Goal: Use online tool/utility: Utilize a website feature to perform a specific function

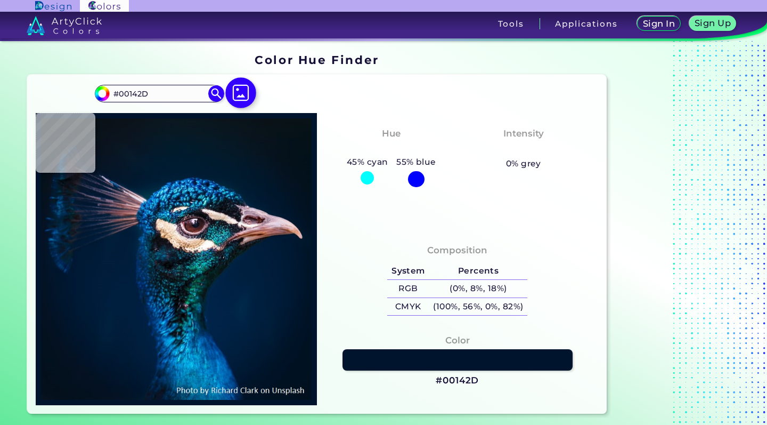
click at [246, 95] on img at bounding box center [240, 92] width 31 height 31
click at [0, 0] on input "file" at bounding box center [0, 0] width 0 height 0
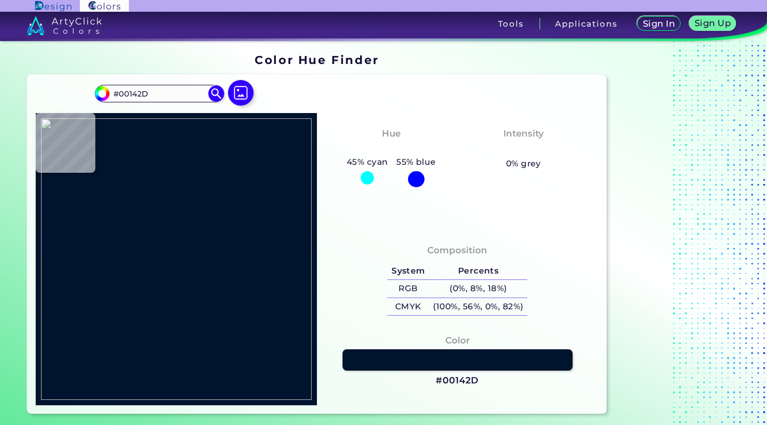
click at [606, 242] on div "#00142d #00142D Acadia ◉ Acid Green ◉ Aero Blue ◉ Alabaster ◉ Albescent White ◉…" at bounding box center [317, 244] width 580 height 339
type input "#b57337"
type input "#B57337"
type input "#6f2810"
type input "#6F2810"
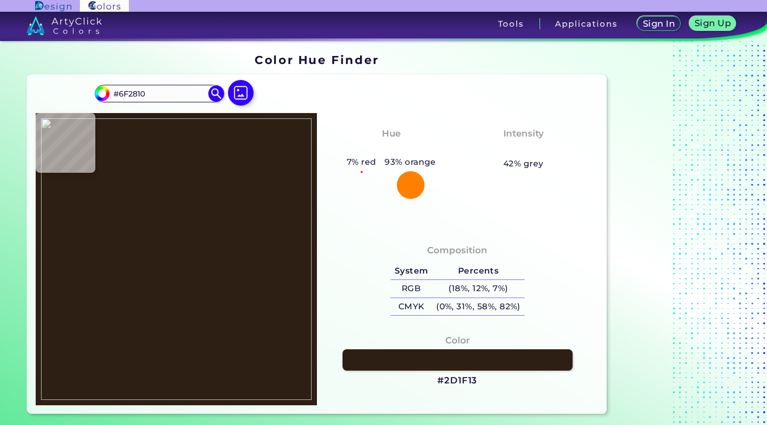
type input "#2d1f13"
type input "#2D1F13"
type input "#251c13"
type input "#251C13"
type input "#7d5837"
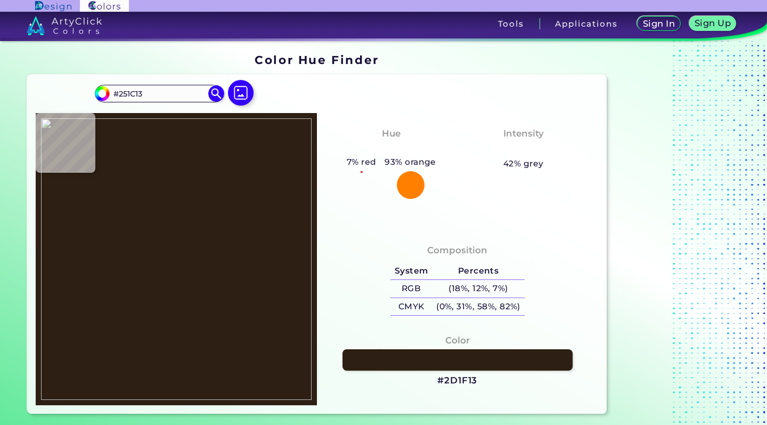
type input "#7D5837"
type input "#622d15"
type input "#622D15"
type input "#391f0f"
type input "#391F0F"
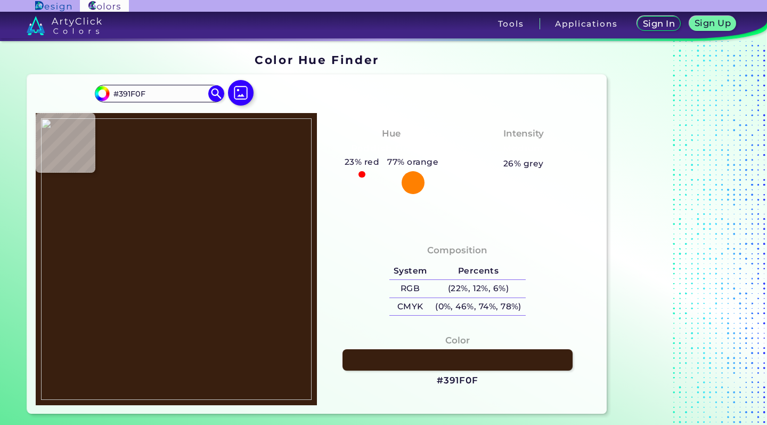
type input "#4b2613"
type input "#4B2613"
type input "#5d2912"
type input "#5D2912"
type input "#712f13"
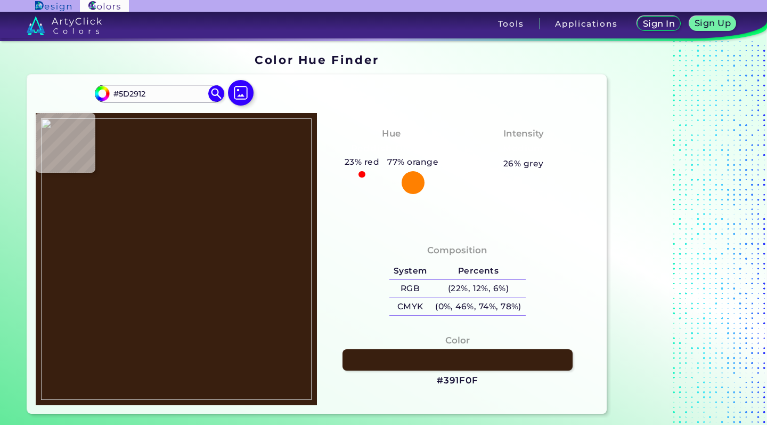
type input "#712F13"
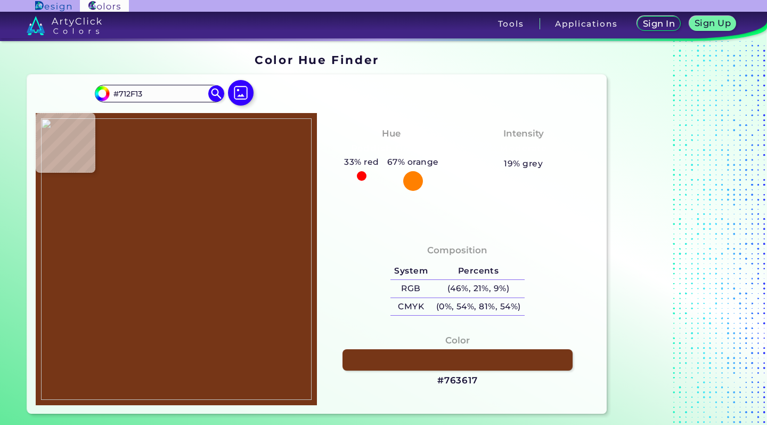
type input "#763617"
type input "#3f1e0e"
type input "#3F1E0E"
type input "#4a2613"
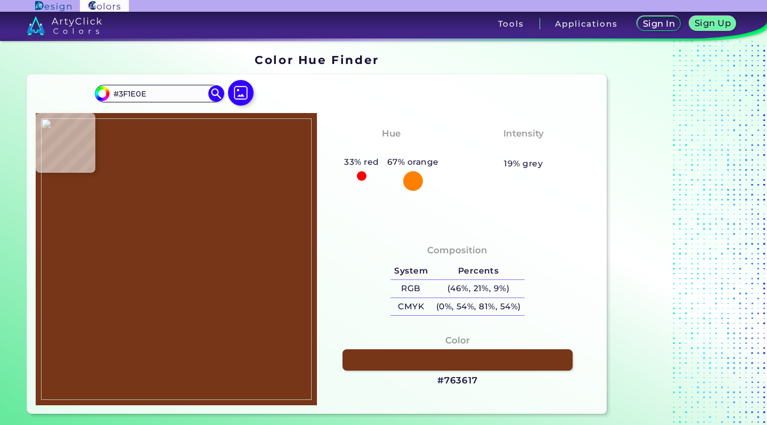
type input "#4A2613"
type input "#3a1d0e"
type input "#3A1D0E"
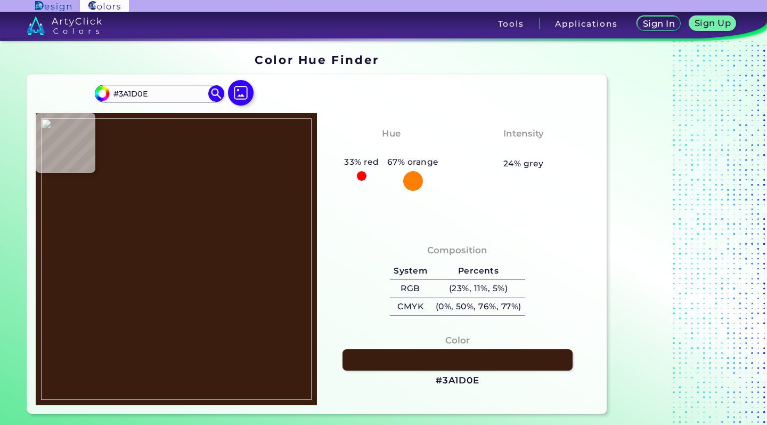
type input "#5e2d14"
type input "#5E2D14"
type input "#361e0c"
type input "#361E0C"
type input "#3b220f"
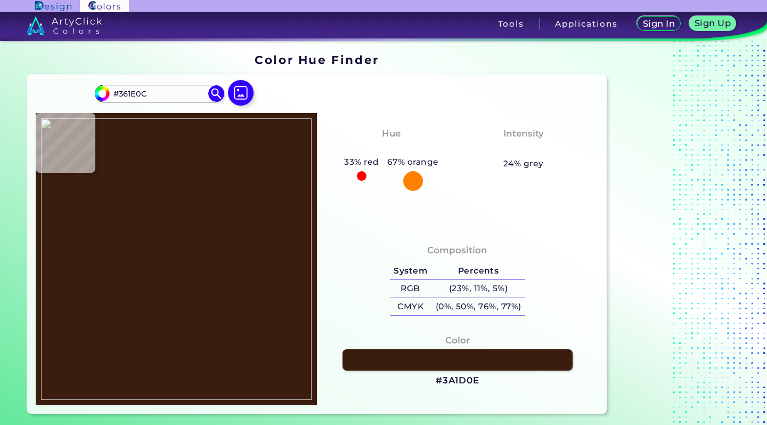
type input "#3B220F"
type input "#472715"
type input "#3a1e0d"
type input "#3A1E0D"
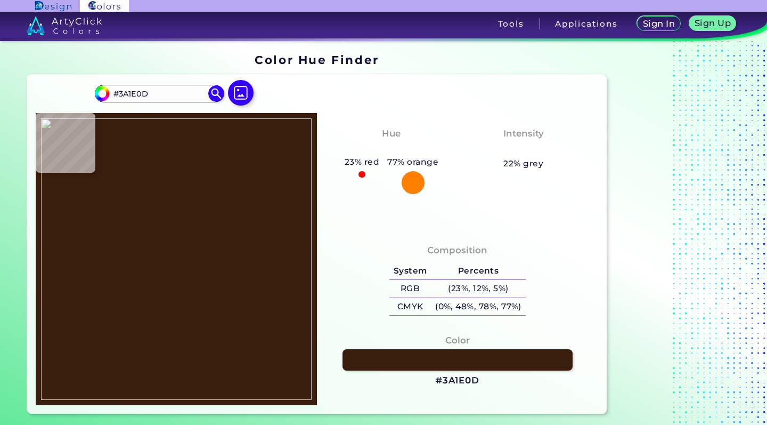
type input "#422112"
type input "#452113"
type input "#4a1f0d"
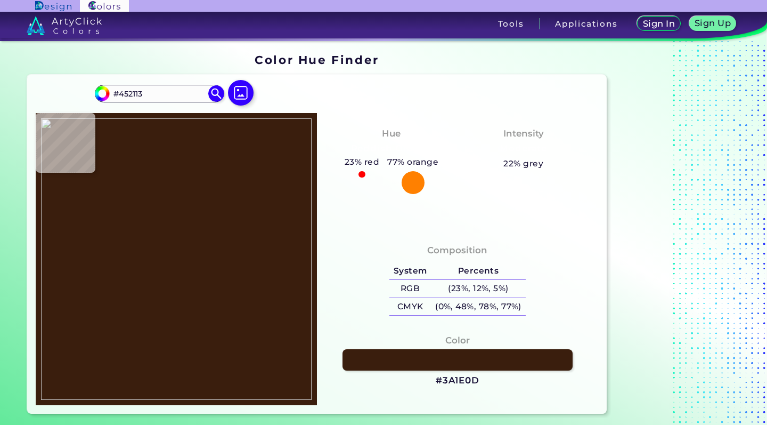
type input "#4A1F0D"
type input "#a14519"
type input "#A14519"
type input "#9b3c18"
type input "#9B3C18"
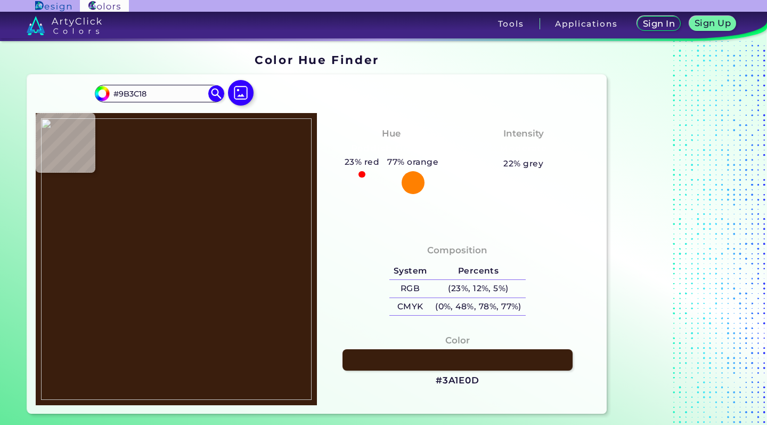
type input "#842e10"
type input "#842E10"
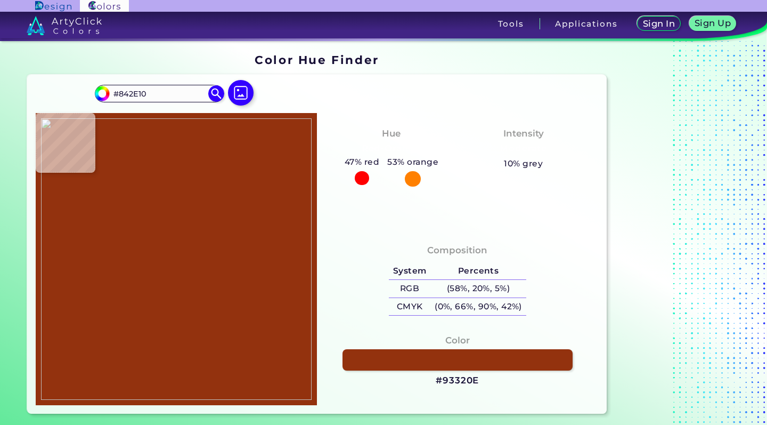
type input "#93320e"
type input "#93320E"
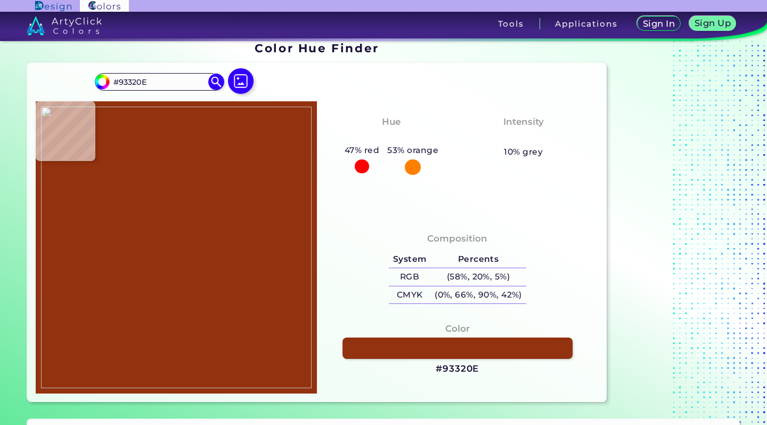
type input "#b9936e"
type input "#B9936E"
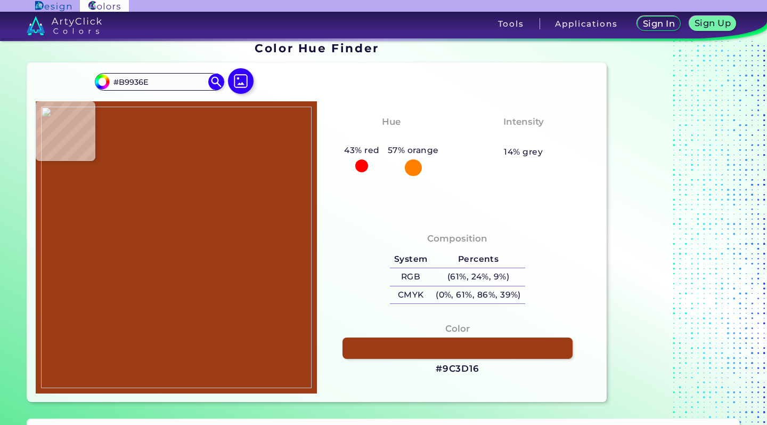
type input "#9c3d16"
type input "#9C3D16"
type input "#502a14"
type input "#502A14"
type input "#b8906b"
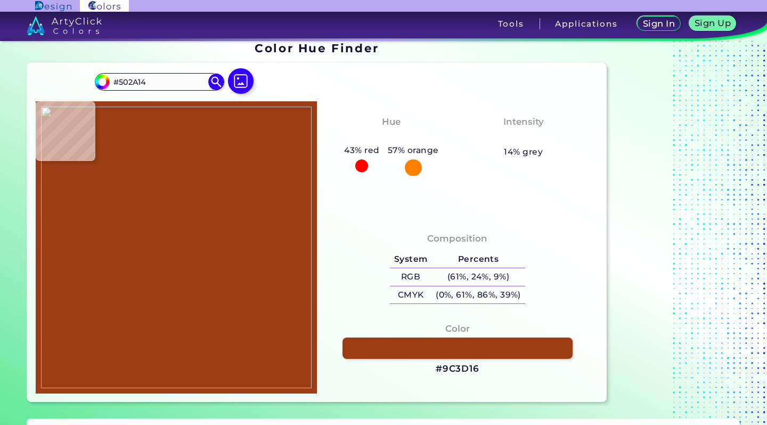
type input "#B8906B"
type input "#b27e4d"
type input "#B27E4D"
type input "#502912"
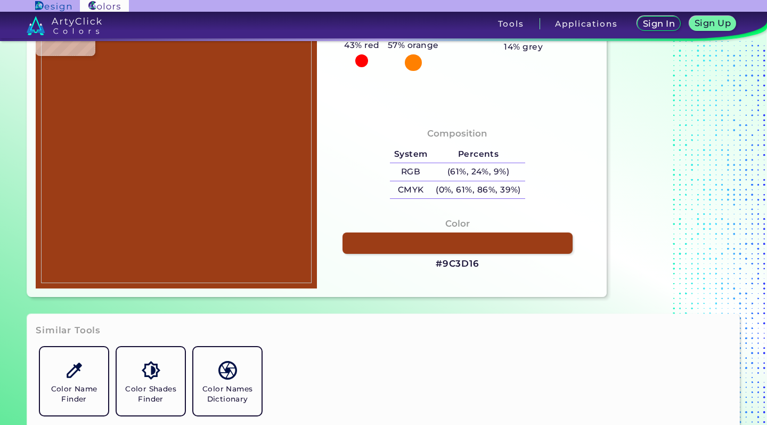
type input "#352215"
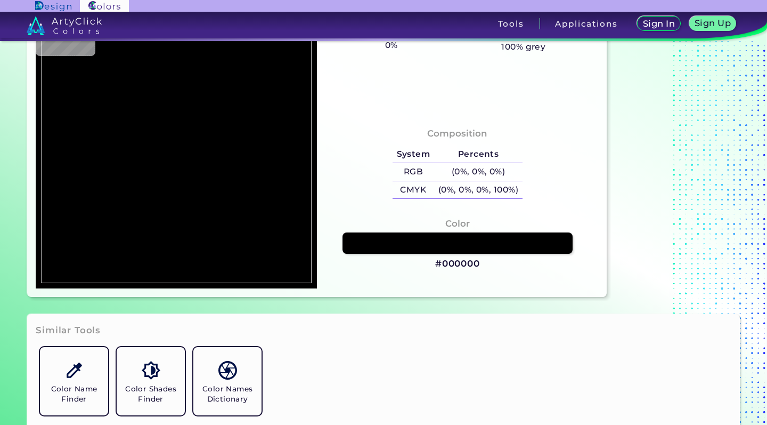
type input "#000000"
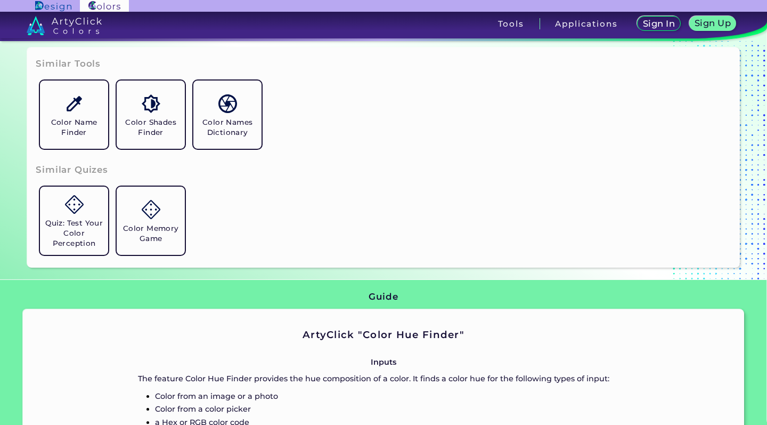
scroll to position [289, 0]
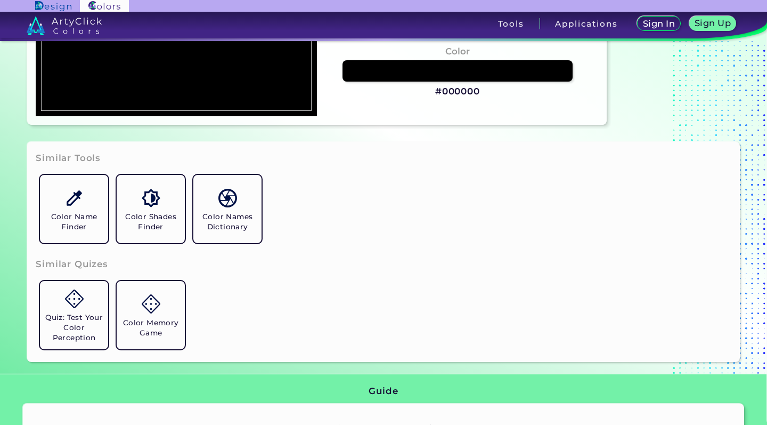
type input "#362315"
type input "#662c0d"
type input "#662C0D"
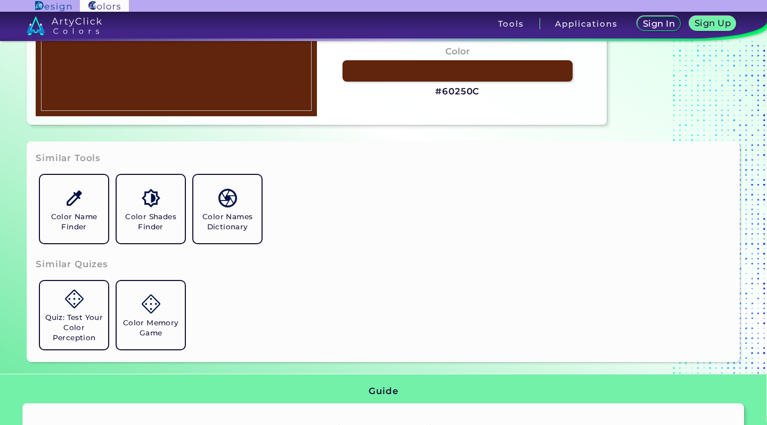
type input "#60250c"
type input "#60250C"
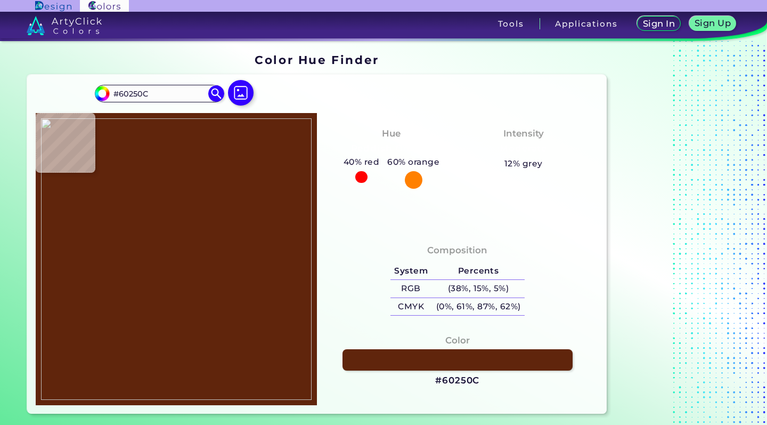
type input "#6f2c11"
type input "#6F2C11"
type input "#712f14"
type input "#712F14"
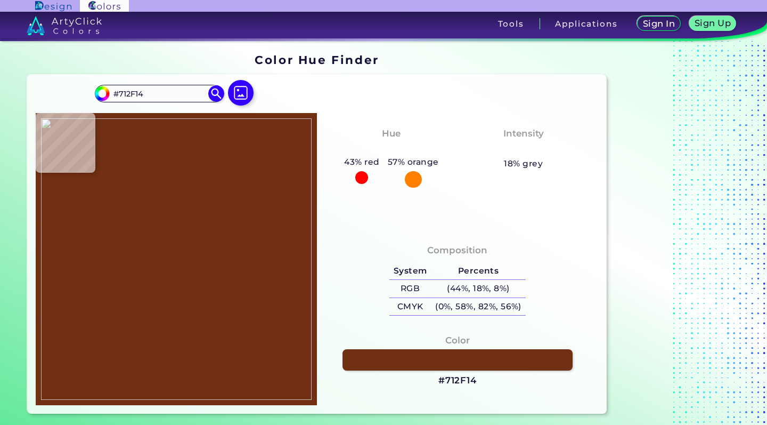
type input "#6d3119"
type input "#6D3119"
type input "#713211"
type input "#a9300d"
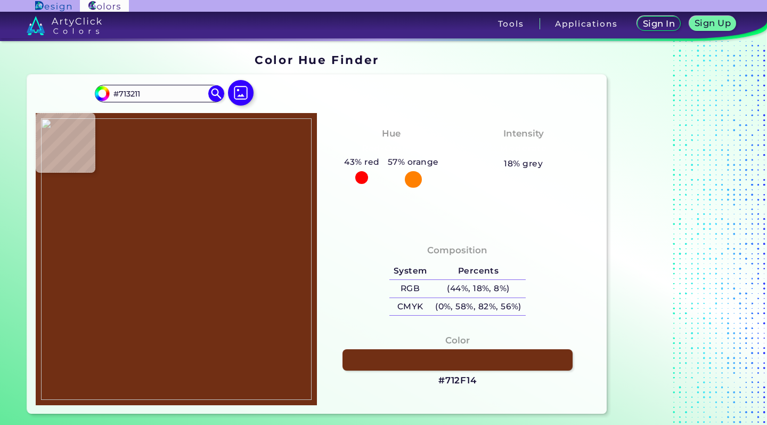
type input "#A9300D"
type input "#a84417"
type input "#A84417"
type input "#5e2f16"
type input "#5E2F16"
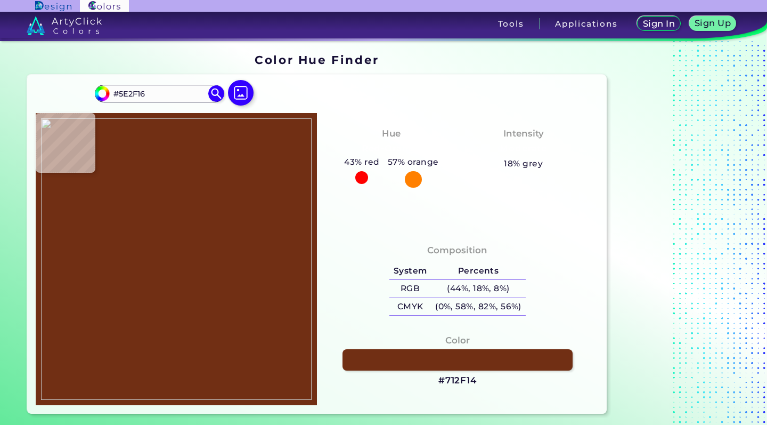
type input "#7d3d17"
type input "#7D3D17"
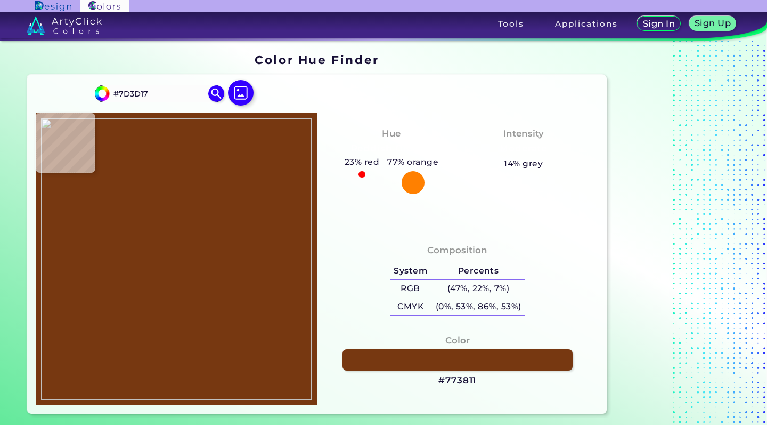
type input "#773811"
type input "#b78b64"
type input "#B78B64"
type input "#b3885f"
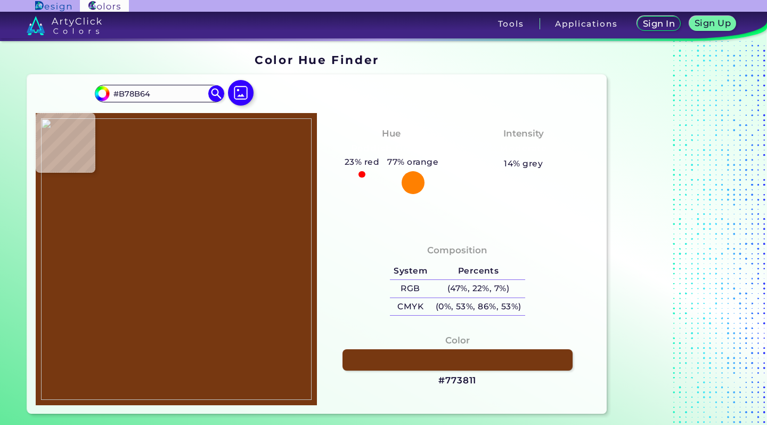
type input "#B3885F"
type input "#98683e"
type input "#98683E"
type input "#4c2815"
type input "#4C2815"
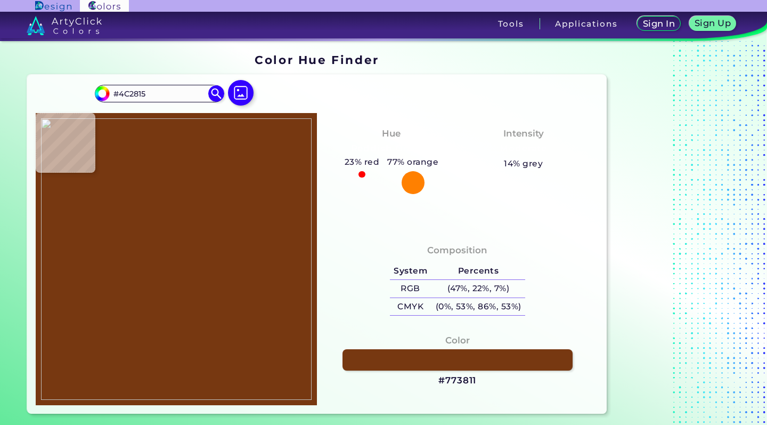
type input "#7c3e17"
type input "#7C3E17"
type input "#4b2910"
type input "#4B2910"
type input "#4d2e16"
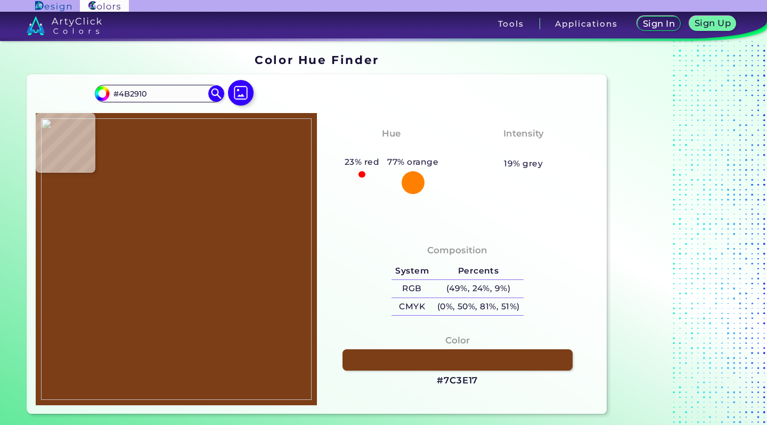
type input "#4D2E16"
type input "#9a411e"
type input "#9A411E"
type input "#85230e"
type input "#85230E"
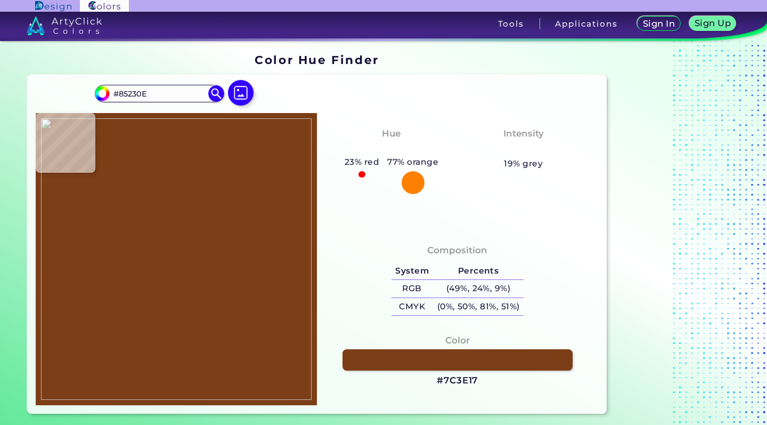
type input "#8e260e"
type input "#8E260E"
type input "#7b250b"
type input "#7B250B"
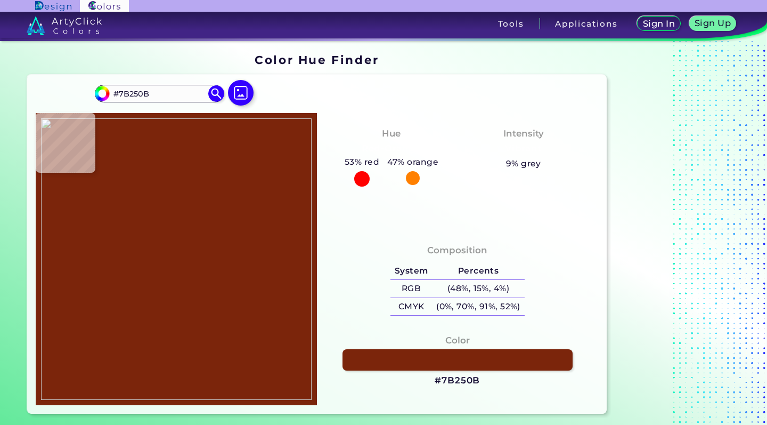
type input "#a05028"
type input "#A05028"
type input "#a03512"
type input "#A03512"
type input "#be742e"
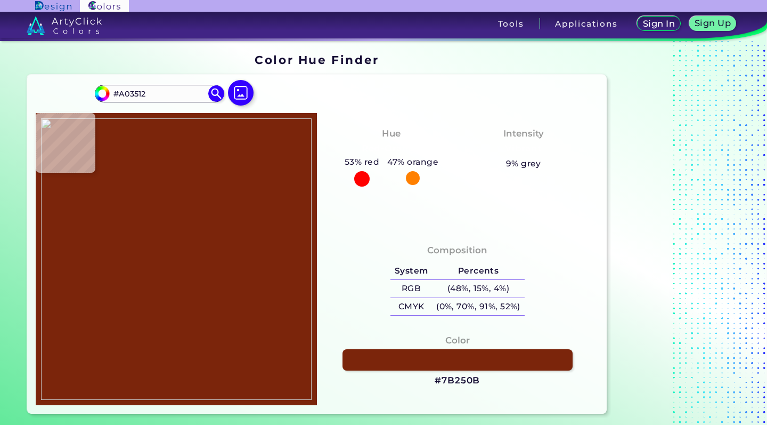
type input "#BE742E"
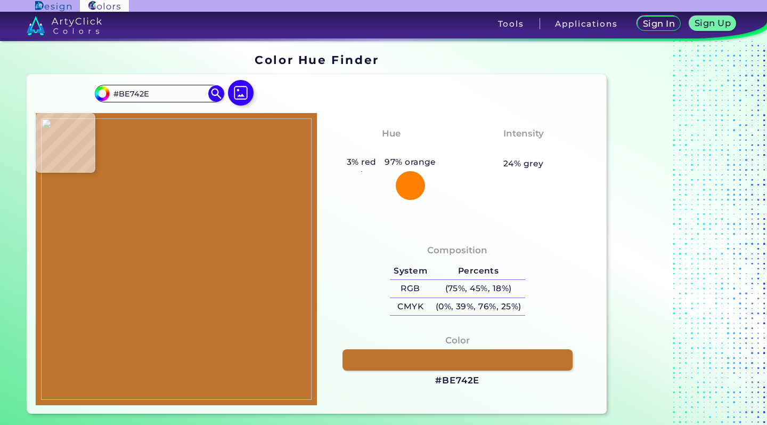
scroll to position [218, 0]
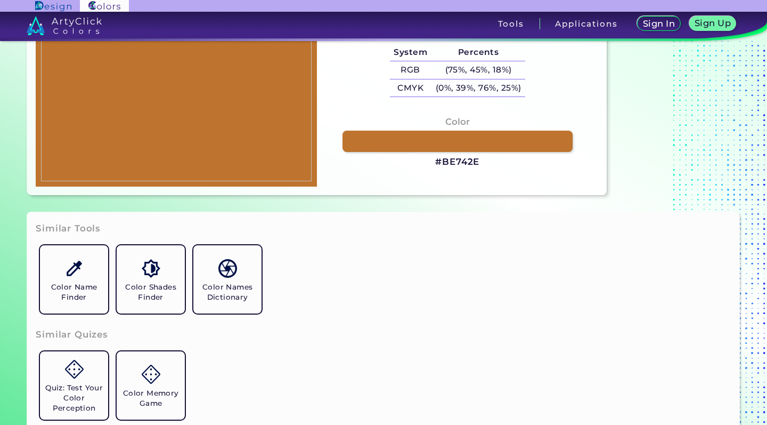
type input "#000000"
type input "#3a200f"
type input "#3A200F"
type input "#7b4020"
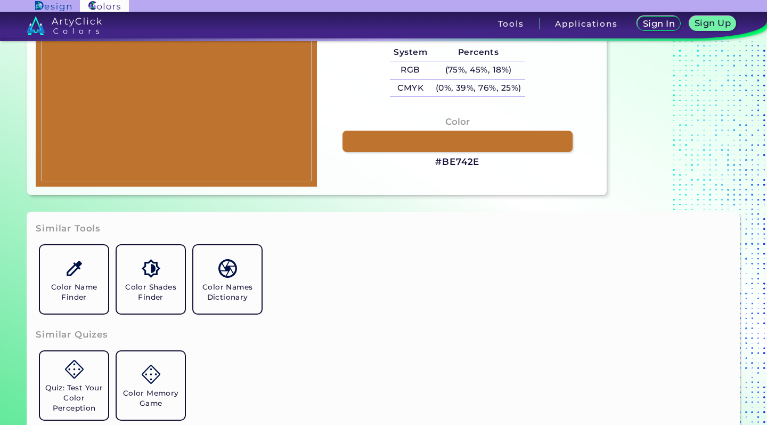
type input "#7B4020"
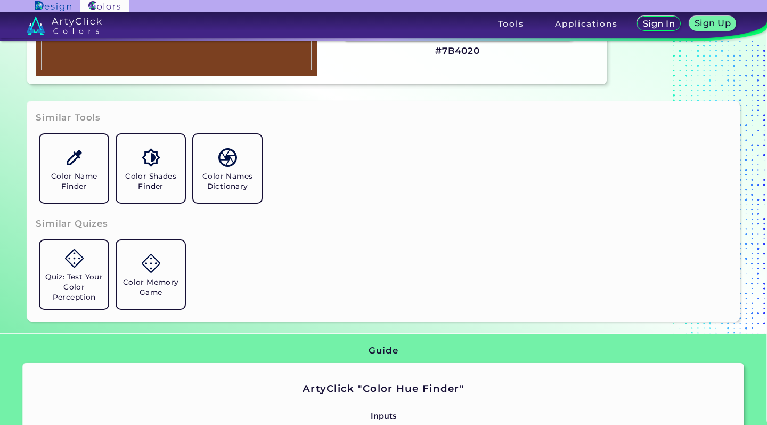
scroll to position [81, 0]
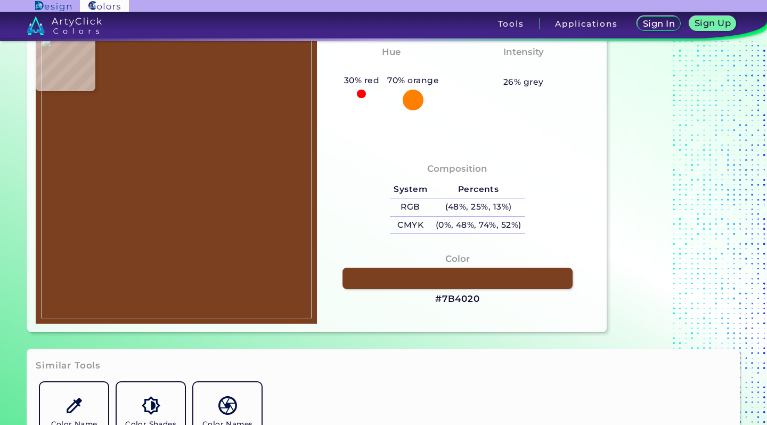
type input "#bc8e69"
type input "#BC8E69"
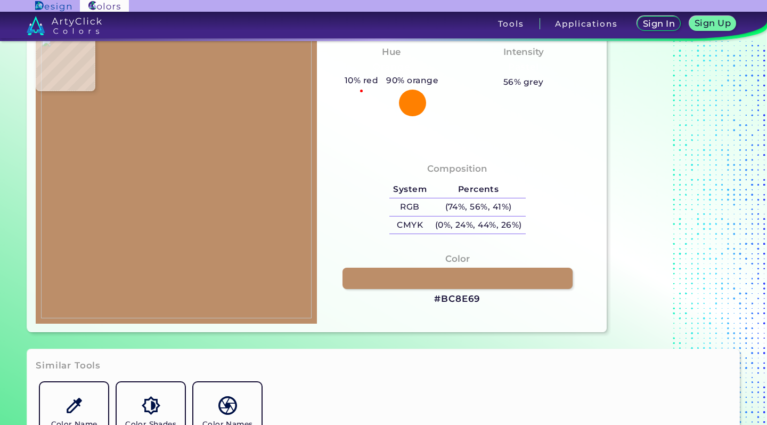
type input "#b3440d"
type input "#B3440D"
type input "#a32a0a"
type input "#A32A0A"
type input "#6f2a0b"
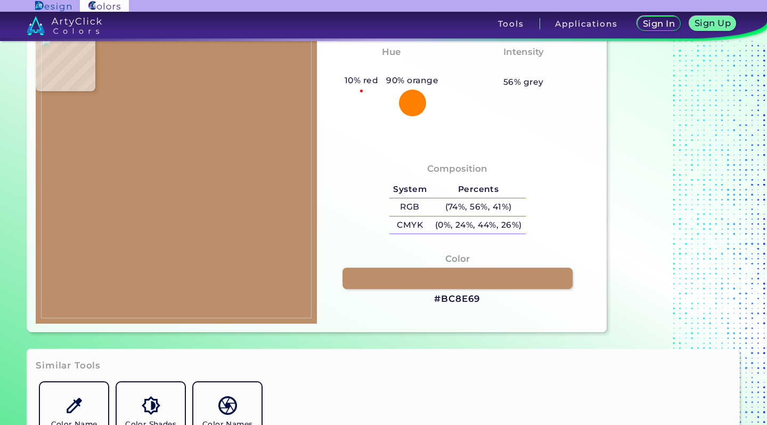
type input "#6F2A0B"
type input "#2e2012"
type input "#2E2012"
type input "#956030"
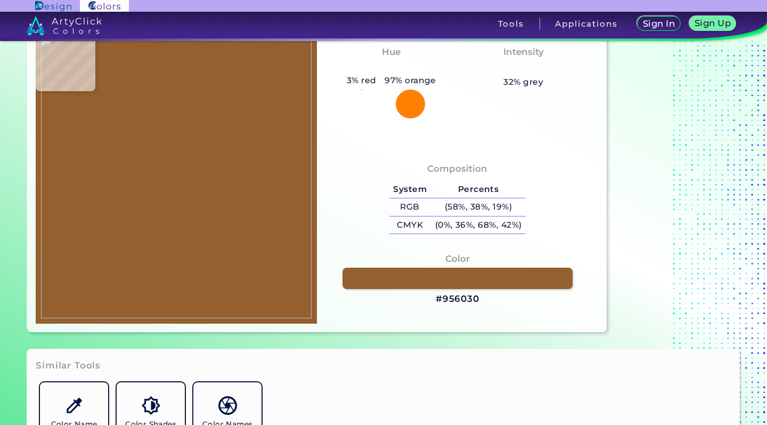
type input "#382312"
type input "#532612"
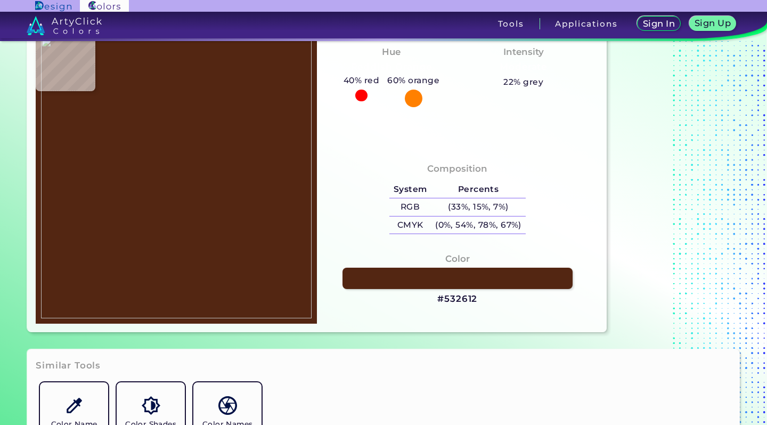
type input "#43200f"
type input "#43200F"
type input "#371f10"
type input "#371F10"
type input "#2c1b0c"
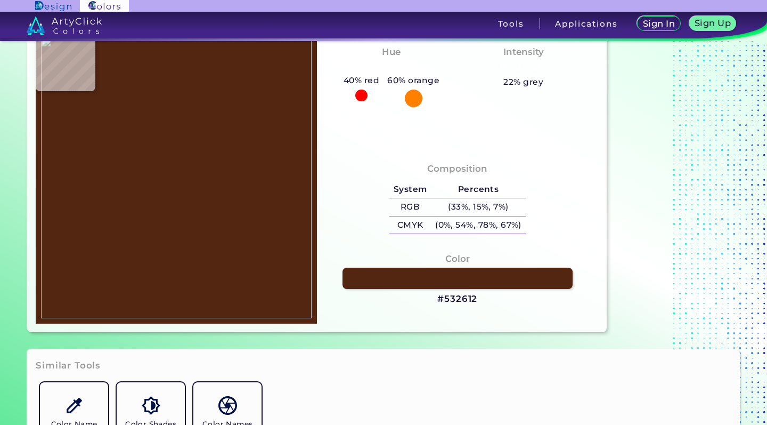
type input "#2C1B0C"
type input "#3c2a1c"
type input "#3C2A1C"
type input "#342415"
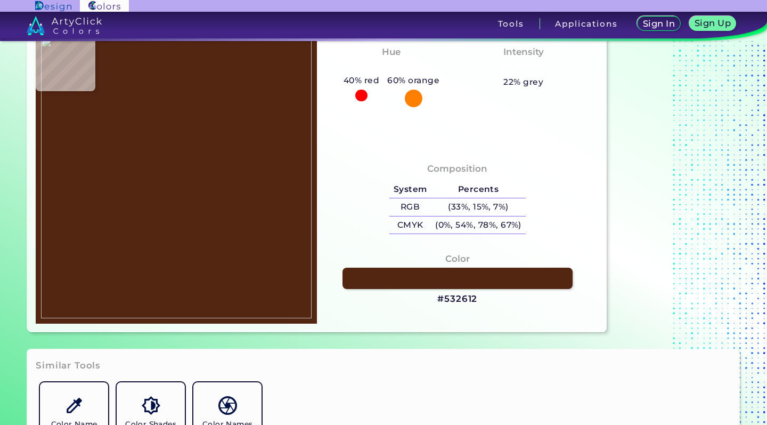
type input "#2f2114"
type input "#2F2114"
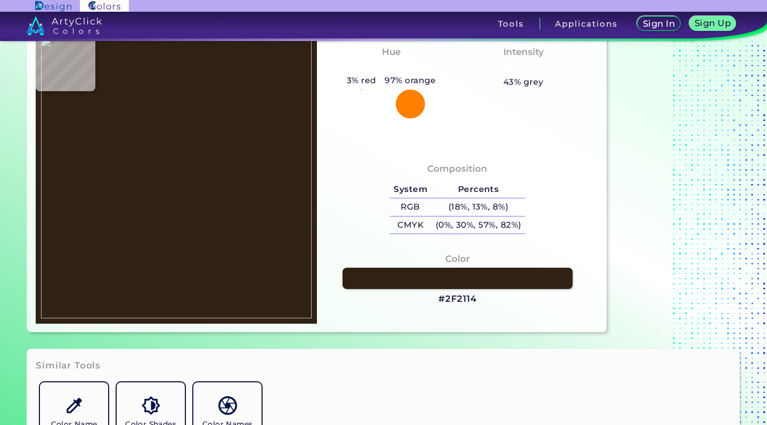
click at [195, 167] on img at bounding box center [176, 178] width 271 height 282
click at [198, 166] on img at bounding box center [176, 178] width 271 height 282
type input "#272014"
type input "#5a3b25"
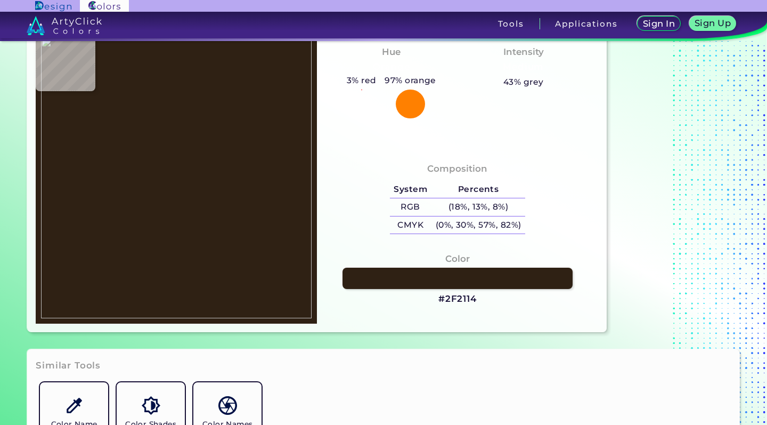
type input "#5A3B25"
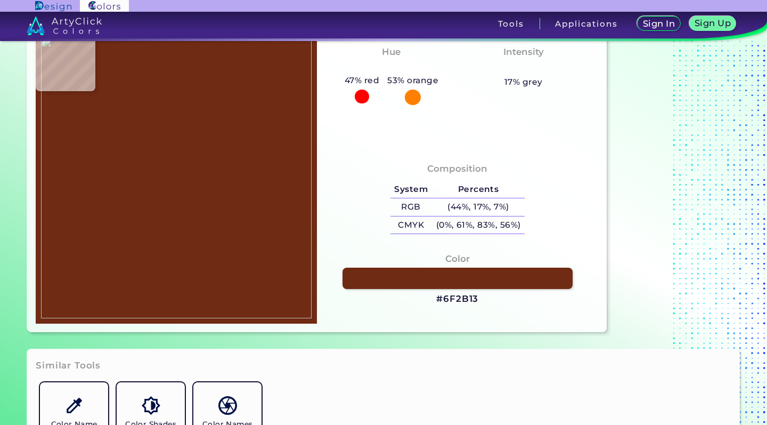
type input "#6f2b13"
type input "#6F2B13"
type input "#712f15"
type input "#712F15"
type input "#4d2713"
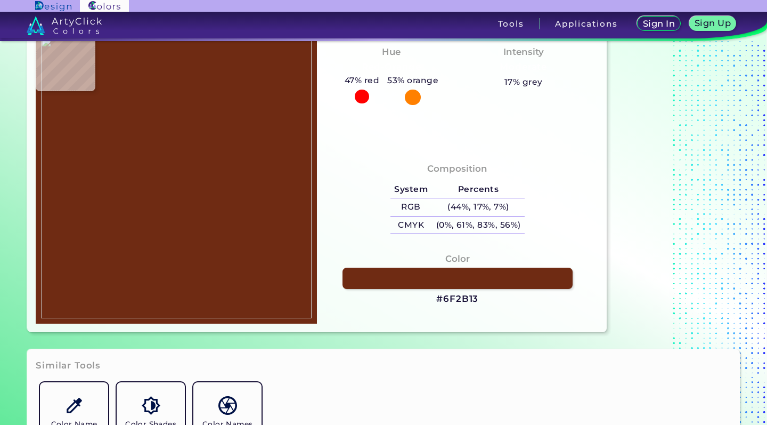
type input "#4D2713"
type input "#b14f13"
type input "#B14F13"
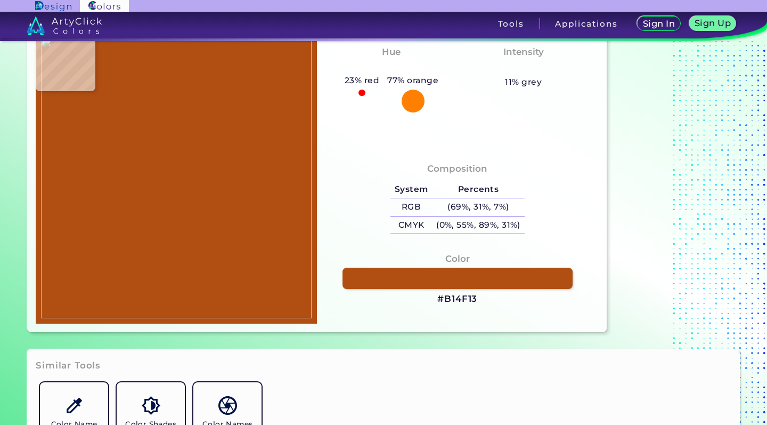
type input "#c2682c"
type input "#C2682C"
type input "#9a350c"
type input "#9A350C"
type input "#9a310b"
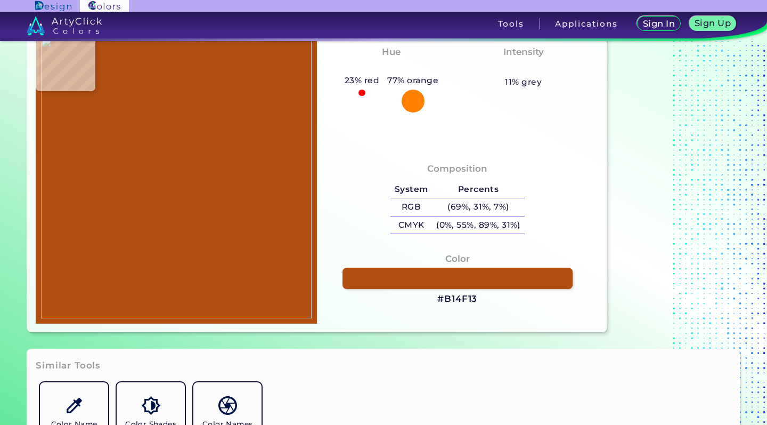
type input "#9A310B"
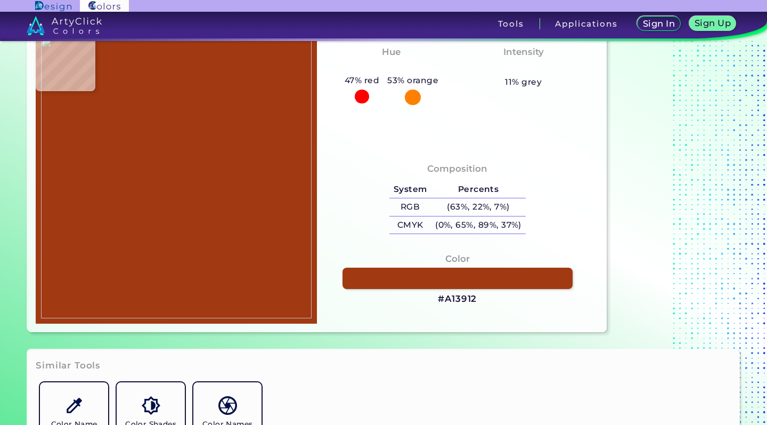
type input "#a13912"
type input "#A13912"
type input "#9f3814"
type input "#9F3814"
type input "#b3773f"
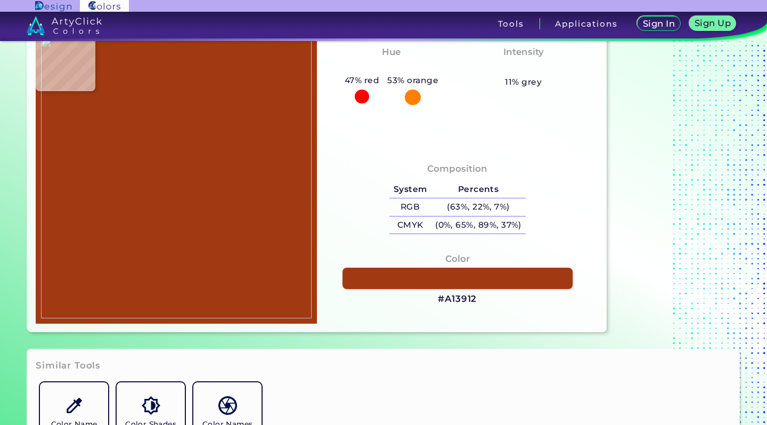
type input "#B3773F"
type input "#ae7342"
type input "#AE7342"
type input "#8d3d14"
type input "#8D3D14"
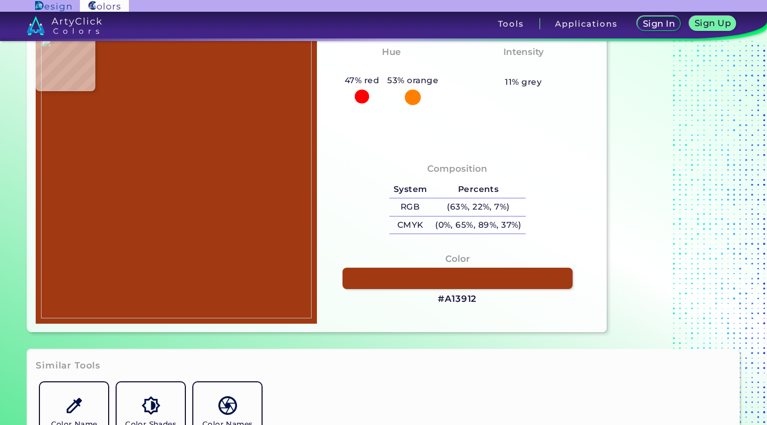
type input "#ae642d"
type input "#AE642D"
type input "#823b0d"
type input "#823B0D"
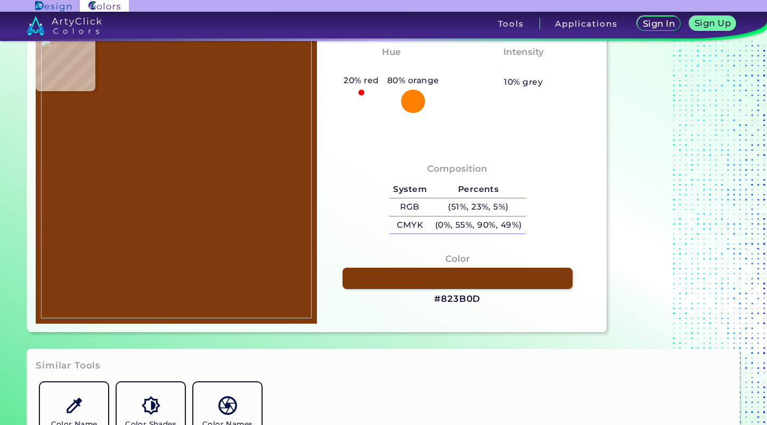
type input "#9e3c07"
type input "#9E3C07"
type input "#c37639"
type input "#C37639"
type input "#b85a16"
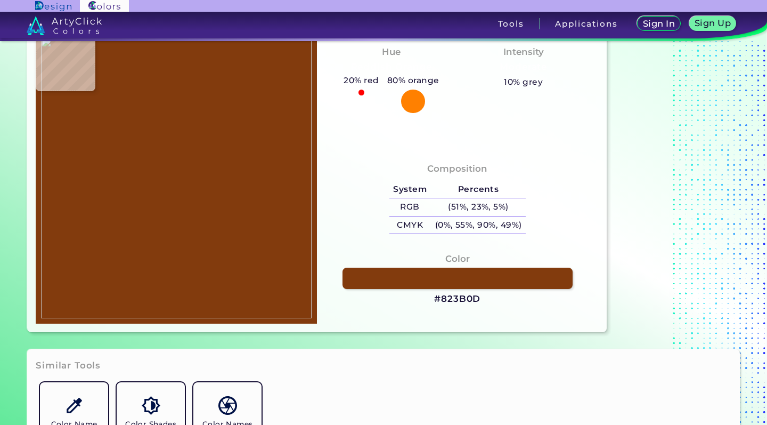
type input "#B85A16"
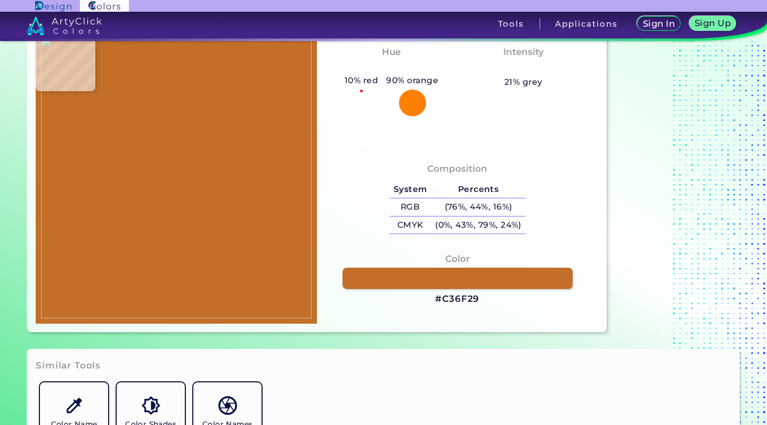
type input "#c36f29"
type input "#C36F29"
type input "#c67a38"
type input "#C67A38"
type input "#c87a39"
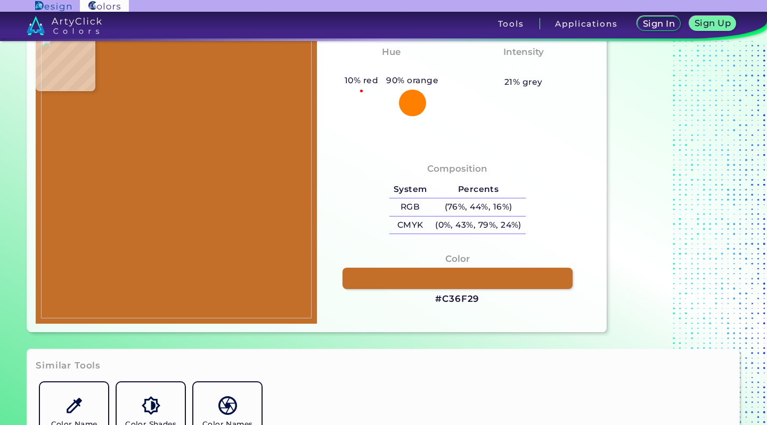
type input "#C87A39"
type input "#c4722d"
type input "#C4722D"
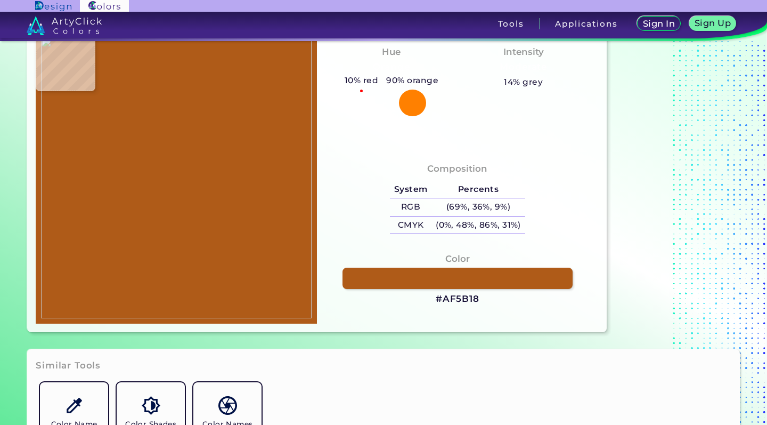
click at [99, 162] on img at bounding box center [176, 178] width 271 height 282
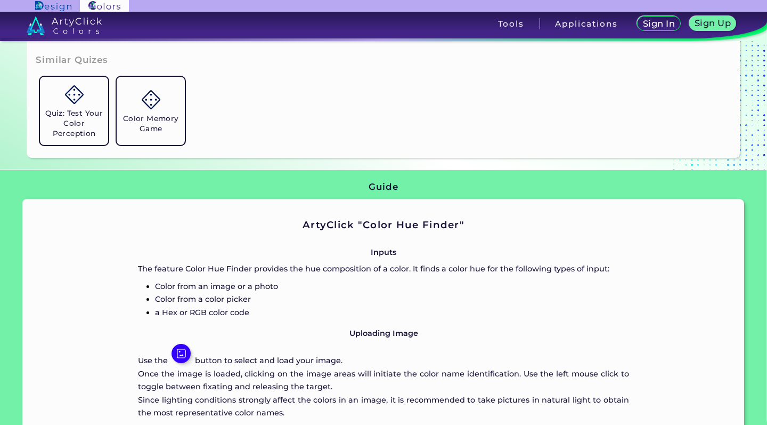
scroll to position [0, 0]
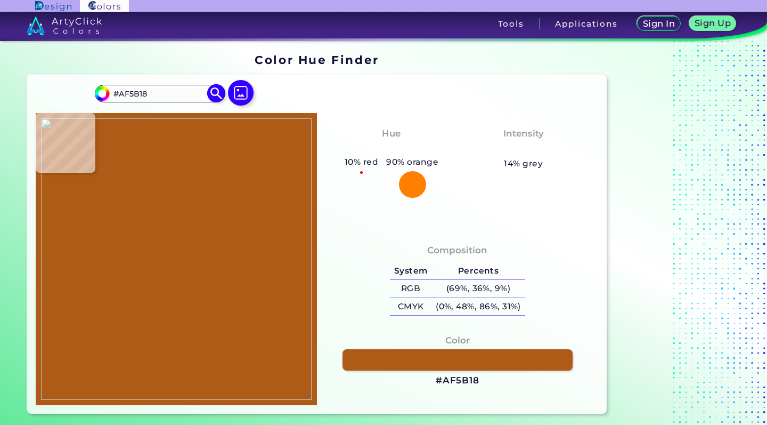
click at [153, 91] on input "#AF5B18" at bounding box center [159, 93] width 99 height 14
paste input "#A65F21"
drag, startPoint x: 214, startPoint y: 96, endPoint x: 402, endPoint y: 194, distance: 212.3
click at [214, 95] on img at bounding box center [216, 93] width 16 height 16
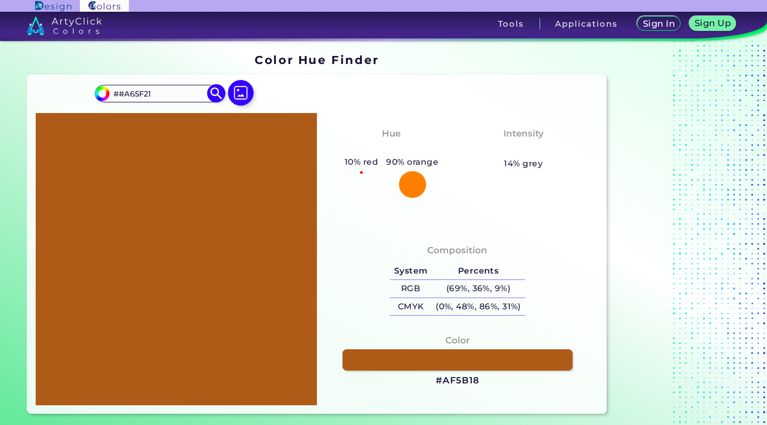
click at [123, 97] on input "##A65F21" at bounding box center [159, 93] width 99 height 14
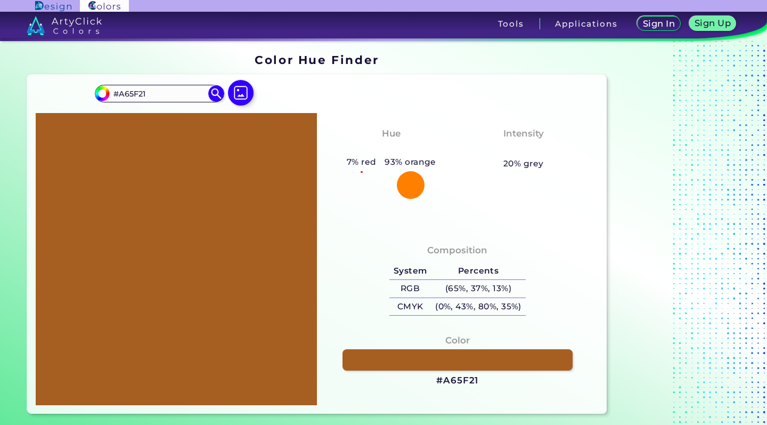
click at [315, 87] on div "#a65f21 #A65F21 Acadia ◉ Acid Green ◉ Aero Blue ◉ Alabaster ◉ Albescent White ◉…" at bounding box center [317, 244] width 580 height 339
click at [245, 92] on img at bounding box center [240, 92] width 31 height 31
click at [0, 0] on input "file" at bounding box center [0, 0] width 0 height 0
click at [249, 95] on img at bounding box center [240, 92] width 31 height 31
click at [0, 0] on input "file" at bounding box center [0, 0] width 0 height 0
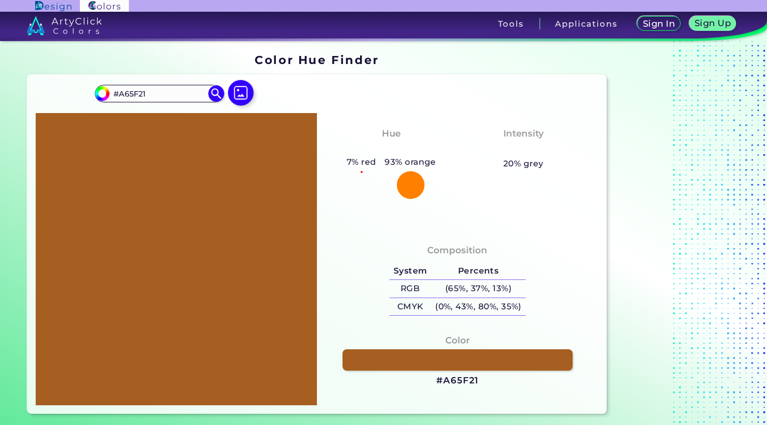
click at [359, 121] on div "Hue Orange 7% red 93% orange" at bounding box center [391, 161] width 132 height 81
click at [341, 197] on div "Hue Orange 7% red 93% orange" at bounding box center [391, 161] width 132 height 81
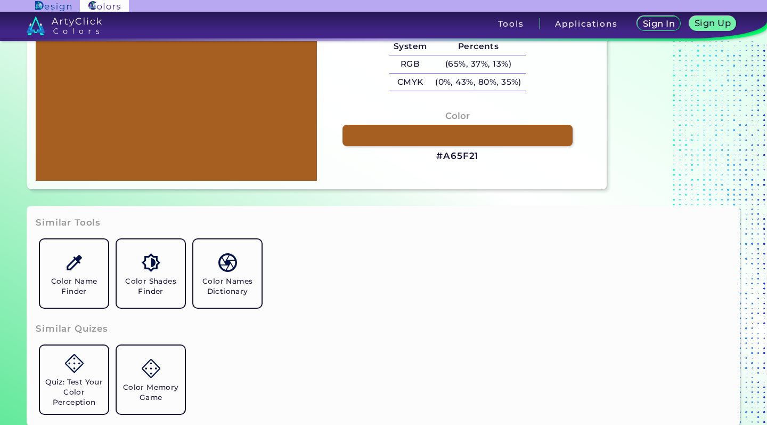
scroll to position [4, 0]
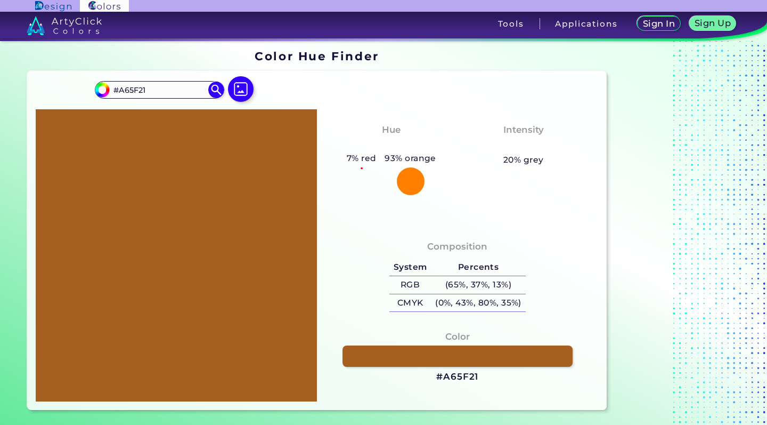
click at [193, 180] on div at bounding box center [176, 255] width 281 height 292
